Goal: Information Seeking & Learning: Find specific fact

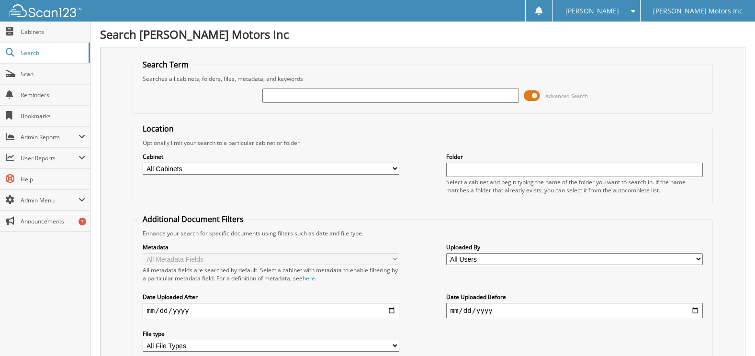
click at [386, 96] on input "text" at bounding box center [390, 96] width 256 height 14
type input "SH296427"
click at [390, 169] on select "All Cabinets ACCOUNTS PAYABLE ACCOUNTS RECEIVABLE ACTIVE EMPLOYEE FILES APPLICA…" at bounding box center [271, 169] width 256 height 12
select select "9053"
click at [143, 163] on select "All Cabinets ACCOUNTS PAYABLE ACCOUNTS RECEIVABLE ACTIVE EMPLOYEE FILES APPLICA…" at bounding box center [271, 169] width 256 height 12
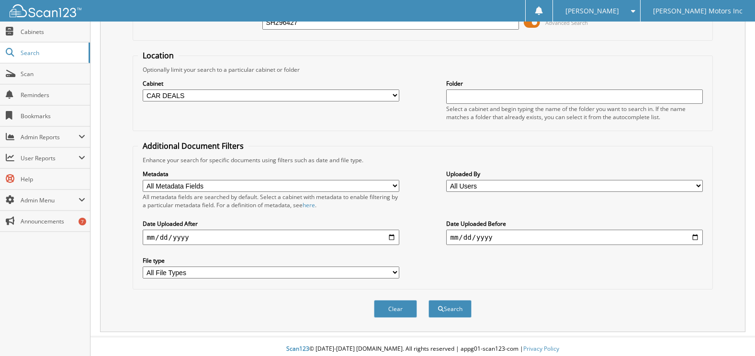
scroll to position [78, 0]
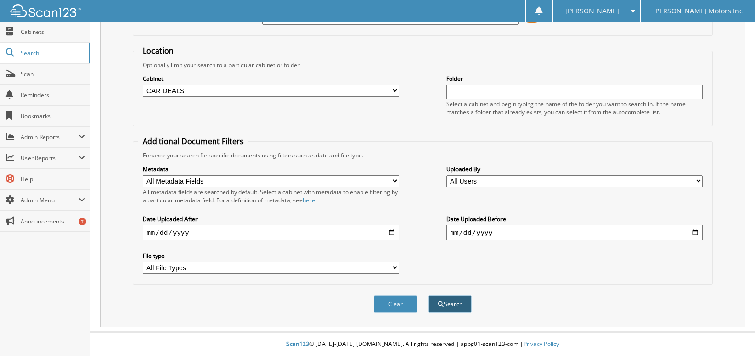
click at [436, 303] on button "Search" at bounding box center [449, 304] width 43 height 18
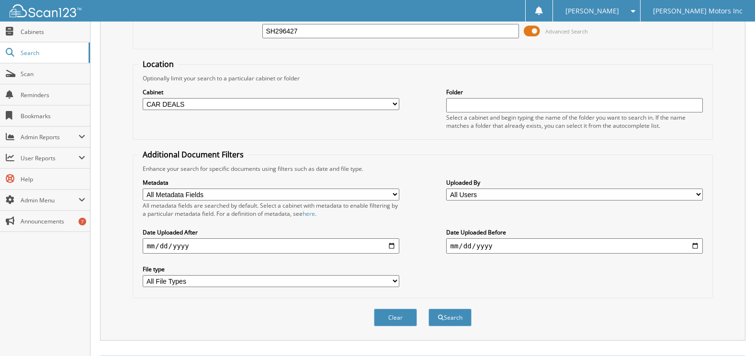
scroll to position [232, 0]
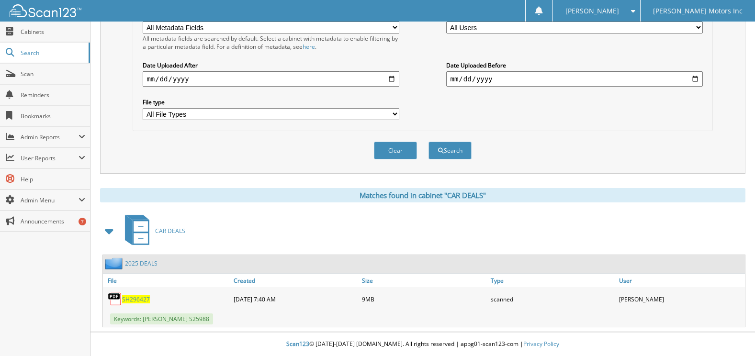
click at [138, 299] on span "SH296427" at bounding box center [136, 299] width 28 height 8
